Goal: Task Accomplishment & Management: Manage account settings

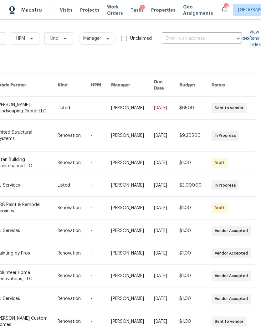
scroll to position [0, 103]
click at [185, 39] on input "text" at bounding box center [193, 39] width 63 height 10
type input "bell trace"
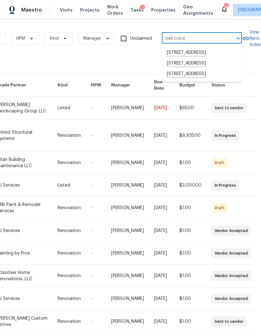
click at [203, 80] on li "[STREET_ADDRESS]" at bounding box center [202, 74] width 80 height 11
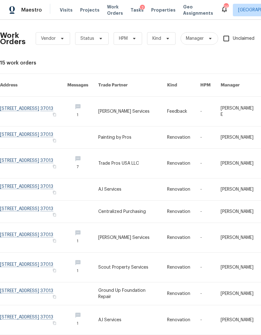
click at [31, 104] on link at bounding box center [33, 111] width 67 height 29
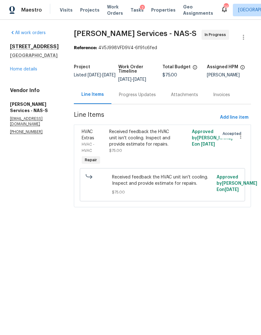
click at [132, 96] on div "Progress Updates" at bounding box center [137, 95] width 37 height 6
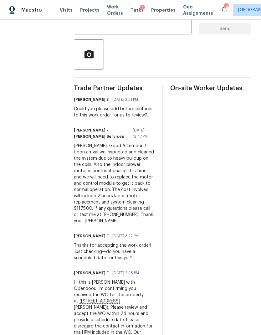
scroll to position [132, 0]
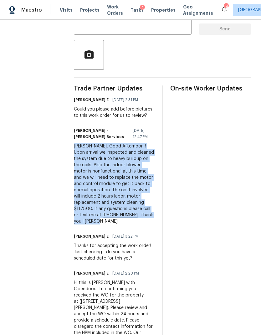
copy div "[PERSON_NAME], Good Afternoon ! Upon arrival we inspected and cleaned the syste…"
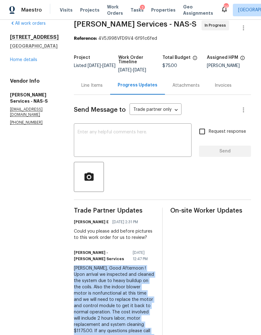
scroll to position [10, 0]
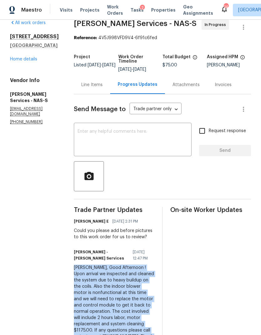
click at [86, 88] on div "Line Items" at bounding box center [92, 85] width 21 height 6
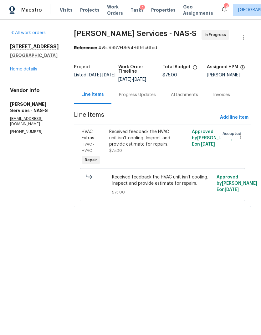
click at [144, 138] on div "Received feedback the HVAC unit isn't cooling. Inspect and provide estimate for…" at bounding box center [141, 138] width 65 height 19
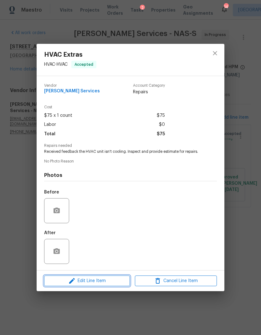
click at [112, 285] on span "Edit Line Item" at bounding box center [87, 281] width 82 height 8
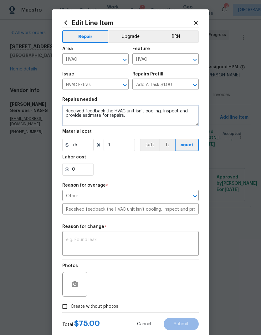
click at [141, 120] on textarea "Received feedback the HVAC unit isn't cooling. Inspect and provide estimate for…" at bounding box center [130, 116] width 137 height 20
click at [78, 121] on textarea "Received feedback the HVAC unit isn't cooling. Inspect and provide estimate for…" at bounding box center [130, 116] width 137 height 20
paste textarea "[PERSON_NAME], Good Afternoon ! Upon arrival we inspected and cleaned the syste…"
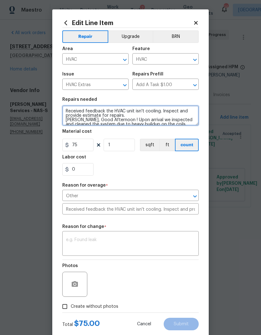
scroll to position [31, 0]
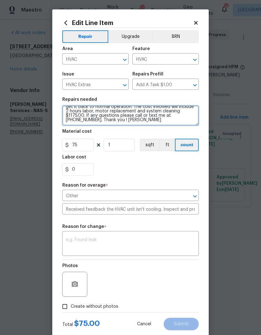
type textarea "Received feedback the HVAC unit isn't cooling. Inspect and provide estimate for…"
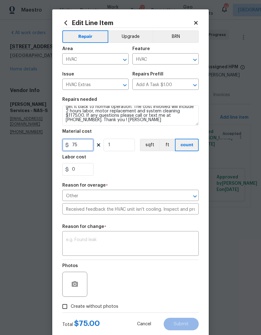
click at [84, 146] on input "75" at bounding box center [77, 145] width 31 height 13
type input "1175"
click at [152, 172] on div "0" at bounding box center [130, 169] width 137 height 13
click at [157, 249] on textarea at bounding box center [130, 244] width 129 height 13
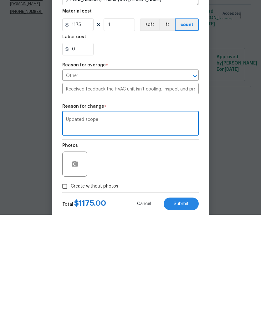
type textarea "Updated scope"
click at [185, 322] on span "Submit" at bounding box center [181, 324] width 15 height 5
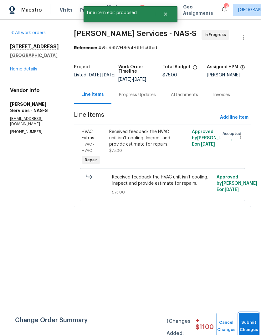
click at [252, 319] on button "Submit Changes" at bounding box center [249, 326] width 20 height 27
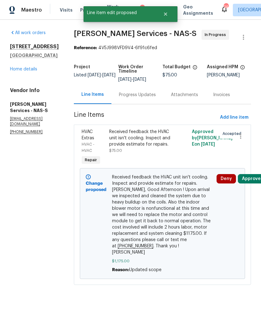
click at [253, 174] on button "Approve" at bounding box center [251, 178] width 27 height 9
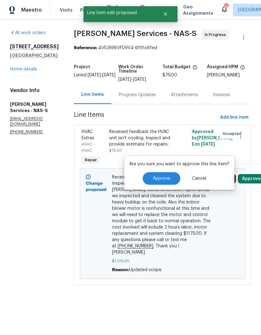
click at [166, 177] on span "Approve" at bounding box center [162, 179] width 18 height 5
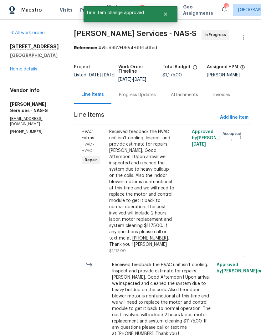
click at [25, 69] on link "Home details" at bounding box center [23, 69] width 27 height 4
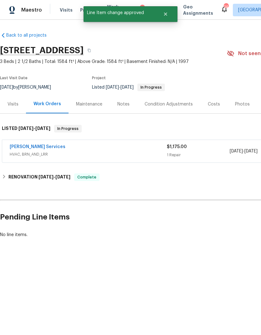
click at [120, 109] on div "Notes" at bounding box center [123, 104] width 27 height 18
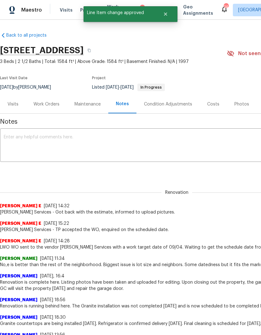
click at [134, 151] on textarea at bounding box center [177, 146] width 347 height 22
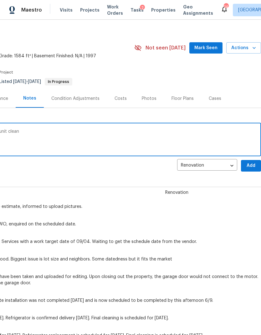
scroll to position [6, 93]
type textarea "New blower fan to be installed [DATE] and unit clean"
click at [252, 167] on span "Add" at bounding box center [251, 166] width 10 height 8
